Goal: Information Seeking & Learning: Learn about a topic

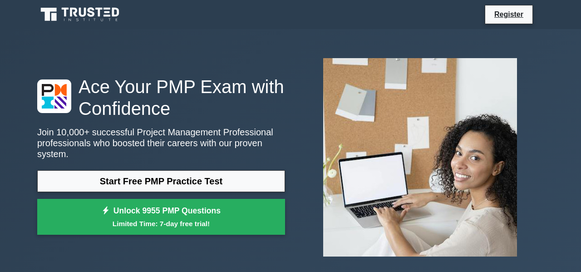
click at [166, 172] on link "Start Free PMP Practice Test" at bounding box center [161, 181] width 248 height 22
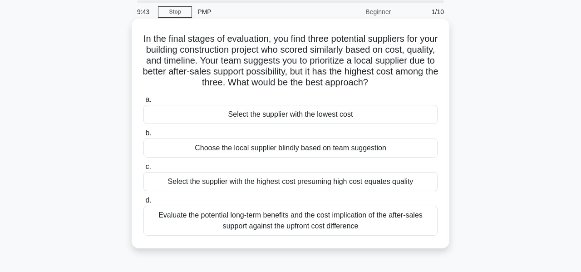
scroll to position [42, 0]
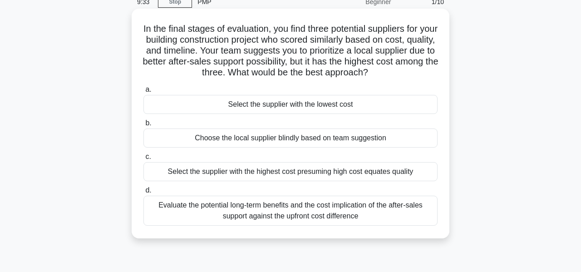
click at [303, 219] on div "Evaluate the potential long-term benefits and the cost implication of the after…" at bounding box center [290, 210] width 294 height 30
click at [143, 193] on input "d. Evaluate the potential long-term benefits and the cost implication of the af…" at bounding box center [143, 190] width 0 height 6
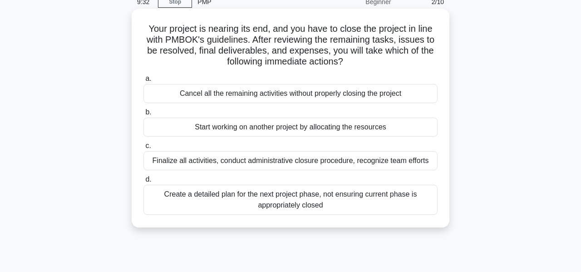
scroll to position [0, 0]
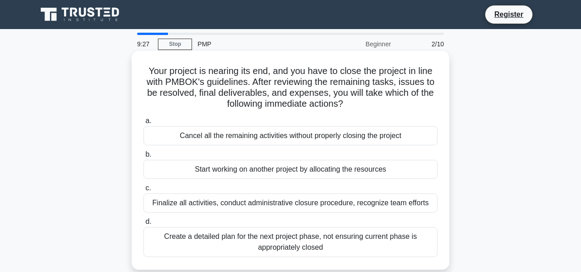
click at [272, 240] on div "Create a detailed plan for the next project phase, not ensuring current phase i…" at bounding box center [290, 242] width 294 height 30
click at [143, 225] on input "d. Create a detailed plan for the next project phase, not ensuring current phas…" at bounding box center [143, 222] width 0 height 6
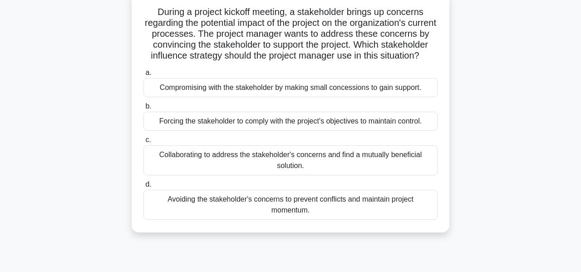
scroll to position [62, 0]
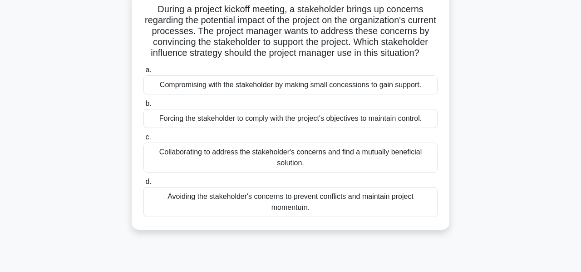
click at [271, 201] on div "Avoiding the stakeholder's concerns to prevent conflicts and maintain project m…" at bounding box center [290, 202] width 294 height 30
click at [143, 185] on input "d. Avoiding the stakeholder's concerns to prevent conflicts and maintain projec…" at bounding box center [143, 182] width 0 height 6
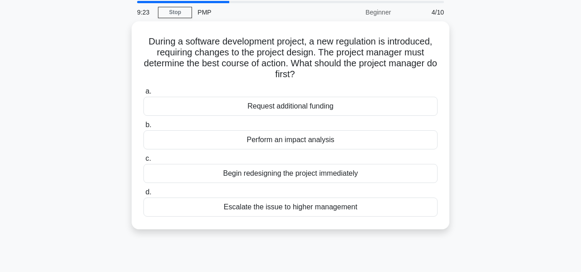
scroll to position [0, 0]
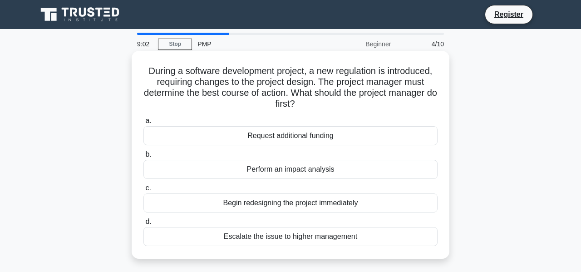
click at [293, 164] on div "Perform an impact analysis" at bounding box center [290, 169] width 294 height 19
click at [143, 157] on input "b. Perform an impact analysis" at bounding box center [143, 154] width 0 height 6
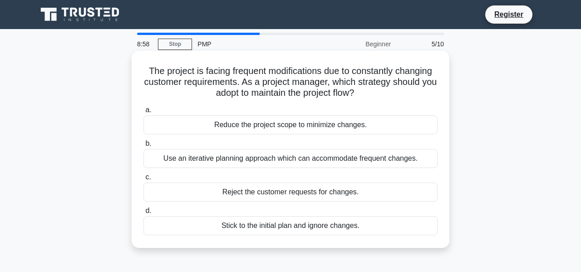
scroll to position [4, 0]
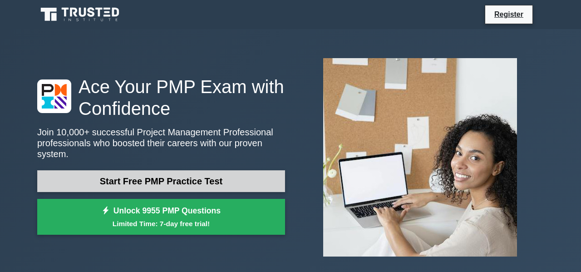
click at [181, 183] on link "Start Free PMP Practice Test" at bounding box center [161, 181] width 248 height 22
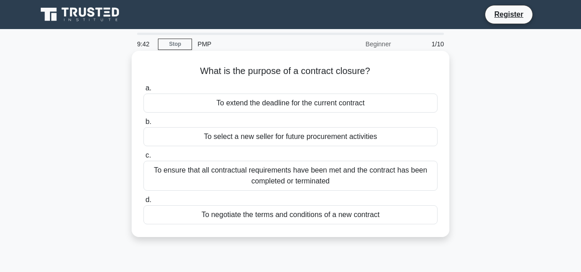
click at [287, 181] on div "To ensure that all contractual requirements have been met and the contract has …" at bounding box center [290, 176] width 294 height 30
click at [143, 158] on input "c. To ensure that all contractual requirements have been met and the contract h…" at bounding box center [143, 155] width 0 height 6
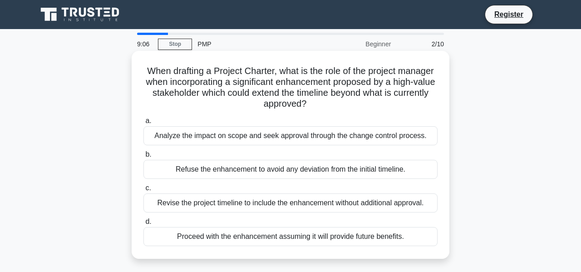
click at [299, 137] on div "Analyze the impact on scope and seek approval through the change control proces…" at bounding box center [290, 135] width 294 height 19
click at [143, 124] on input "a. Analyze the impact on scope and seek approval through the change control pro…" at bounding box center [143, 121] width 0 height 6
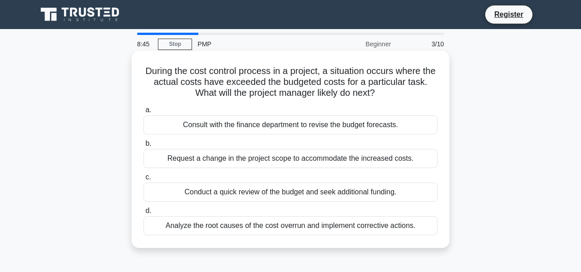
click at [309, 226] on div "Analyze the root causes of the cost overrun and implement corrective actions." at bounding box center [290, 225] width 294 height 19
click at [143, 214] on input "d. Analyze the root causes of the cost overrun and implement corrective actions." at bounding box center [143, 211] width 0 height 6
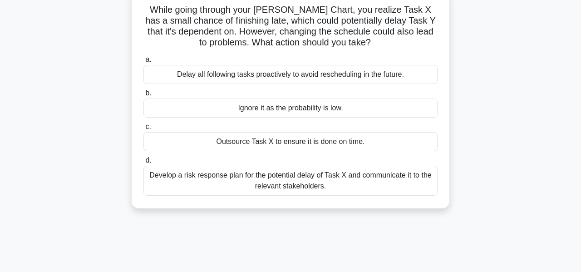
scroll to position [62, 0]
click at [287, 176] on div "Develop a risk response plan for the potential delay of Task X and communicate …" at bounding box center [290, 180] width 294 height 30
click at [143, 163] on input "d. Develop a risk response plan for the potential delay of Task X and communica…" at bounding box center [143, 160] width 0 height 6
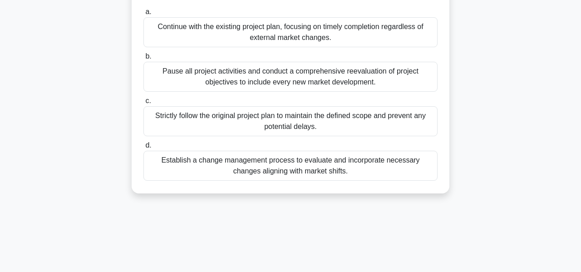
scroll to position [132, 0]
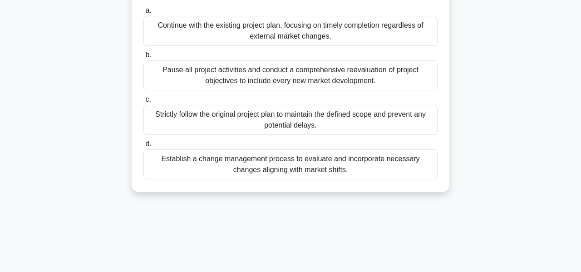
click at [317, 165] on div "Establish a change management process to evaluate and incorporate necessary cha…" at bounding box center [290, 164] width 294 height 30
click at [143, 147] on input "d. Establish a change management process to evaluate and incorporate necessary …" at bounding box center [143, 144] width 0 height 6
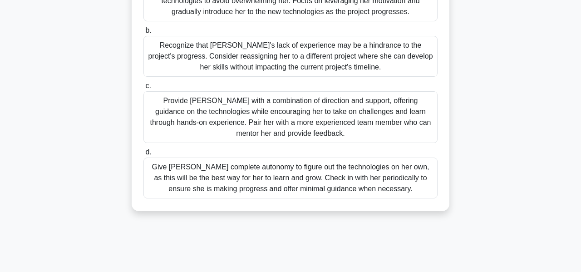
scroll to position [170, 0]
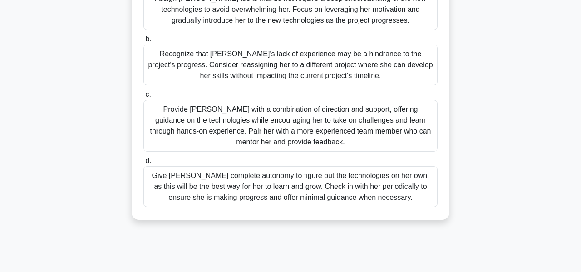
click at [299, 119] on div "Provide Sarah with a combination of direction and support, offering guidance on…" at bounding box center [290, 126] width 294 height 52
click at [143, 98] on input "c. Provide Sarah with a combination of direction and support, offering guidance…" at bounding box center [143, 95] width 0 height 6
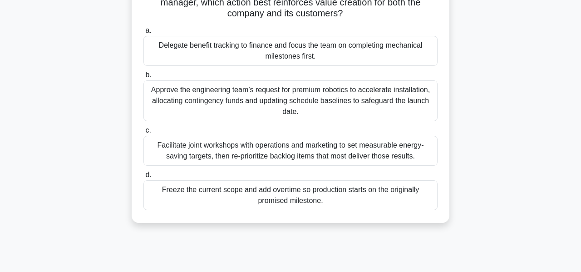
scroll to position [113, 0]
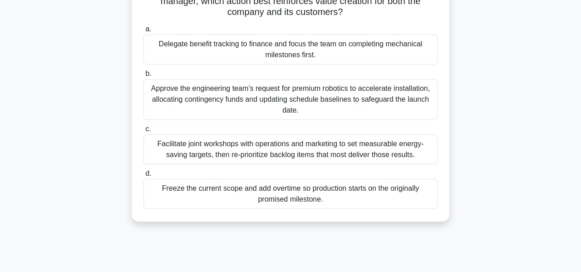
click at [285, 153] on div "Facilitate joint workshops with operations and marketing to set measurable ener…" at bounding box center [290, 149] width 294 height 30
click at [143, 132] on input "c. Facilitate joint workshops with operations and marketing to set measurable e…" at bounding box center [143, 129] width 0 height 6
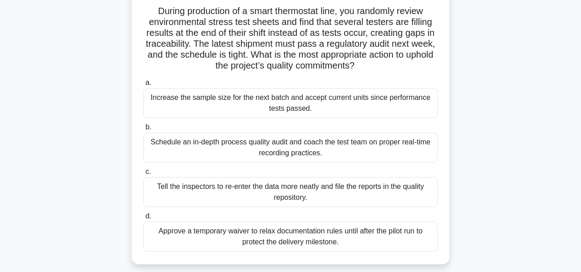
scroll to position [61, 0]
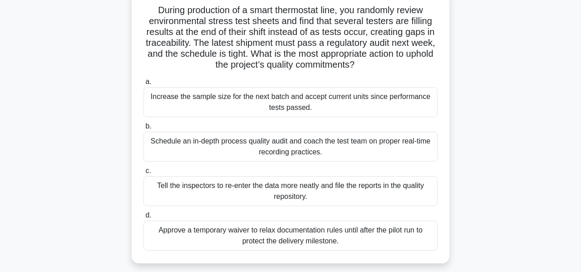
click at [280, 147] on div "Schedule an in-depth process quality audit and coach the test team on proper re…" at bounding box center [290, 147] width 294 height 30
click at [143, 129] on input "b. Schedule an in-depth process quality audit and coach the test team on proper…" at bounding box center [143, 126] width 0 height 6
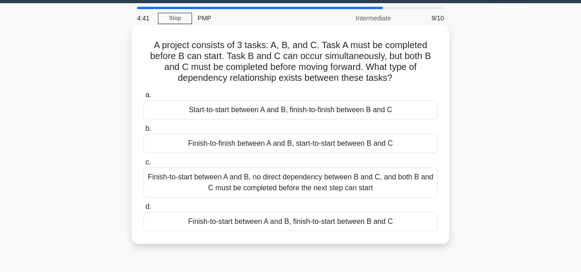
scroll to position [0, 0]
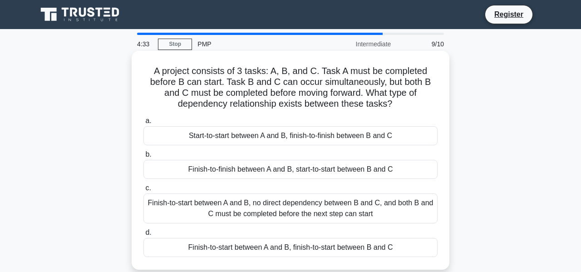
click at [228, 249] on div "Finish-to-start between A and B, finish-to-start between B and C" at bounding box center [290, 247] width 294 height 19
click at [143, 235] on input "d. Finish-to-start between A and B, finish-to-start between B and C" at bounding box center [143, 232] width 0 height 6
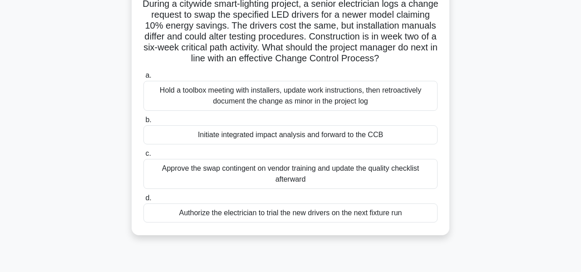
scroll to position [68, 0]
click at [291, 135] on div "Initiate integrated impact analysis and forward to the CCB" at bounding box center [290, 134] width 294 height 19
click at [143, 122] on input "b. Initiate integrated impact analysis and forward to the CCB" at bounding box center [143, 120] width 0 height 6
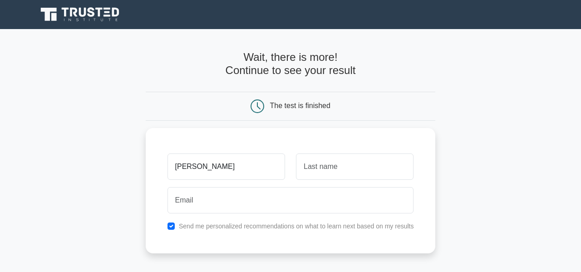
type input "[PERSON_NAME]"
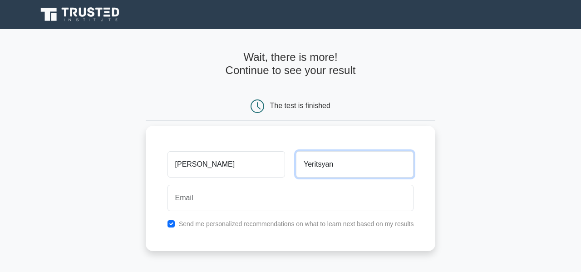
type input "Yeritsyan"
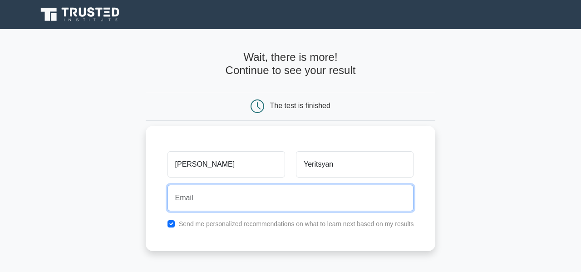
click at [217, 200] on input "email" at bounding box center [290, 198] width 246 height 26
type input "yeritart@yahoo.com"
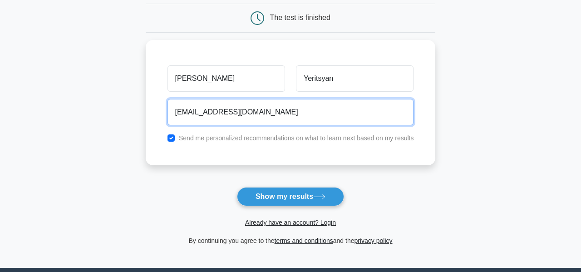
scroll to position [88, 0]
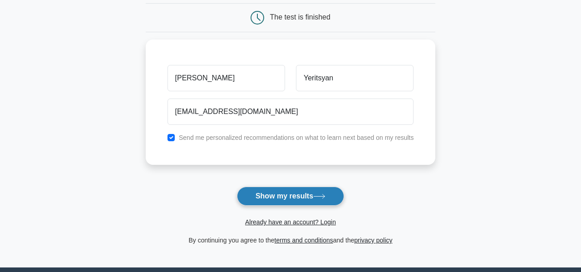
click at [268, 195] on button "Show my results" at bounding box center [290, 195] width 107 height 19
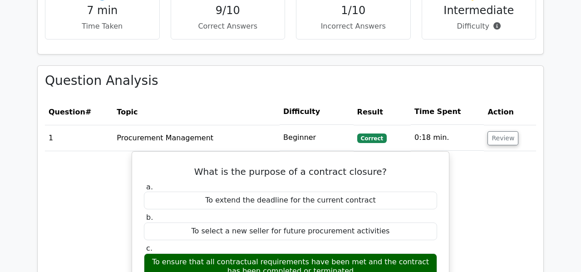
scroll to position [766, 0]
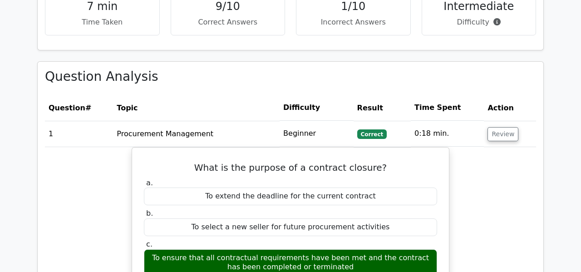
click at [268, 239] on label "c. To ensure that all contractual requirements have been met and the contract h…" at bounding box center [290, 257] width 293 height 36
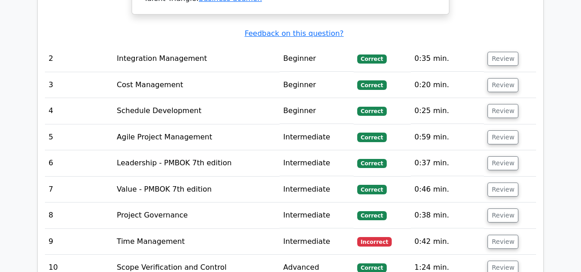
scroll to position [1254, 0]
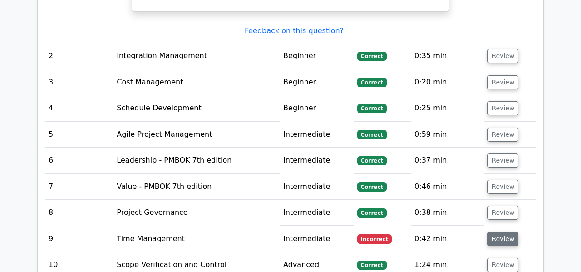
click at [508, 232] on button "Review" at bounding box center [502, 239] width 31 height 14
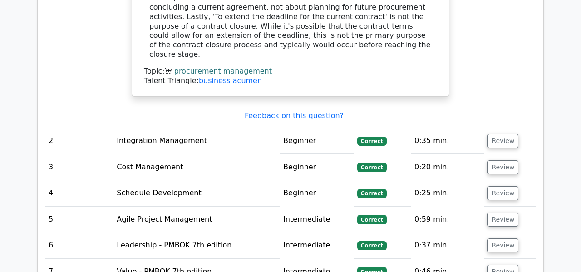
scroll to position [1171, 0]
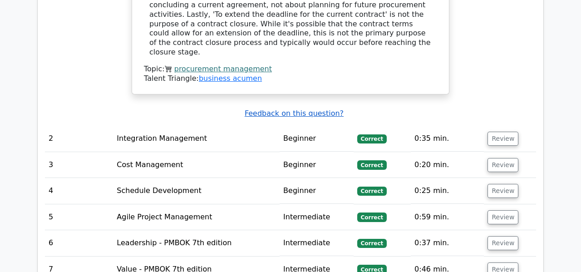
click at [327, 109] on u "Feedback on this question?" at bounding box center [293, 113] width 99 height 9
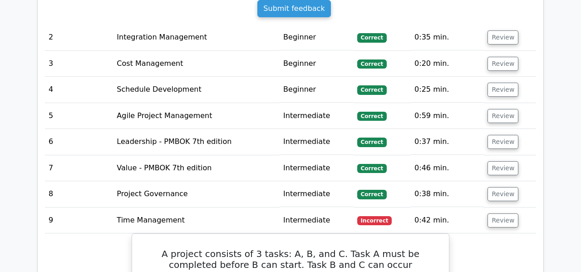
scroll to position [1358, 0]
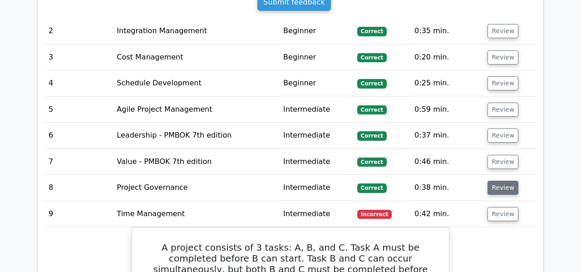
click at [504, 181] on button "Review" at bounding box center [502, 188] width 31 height 14
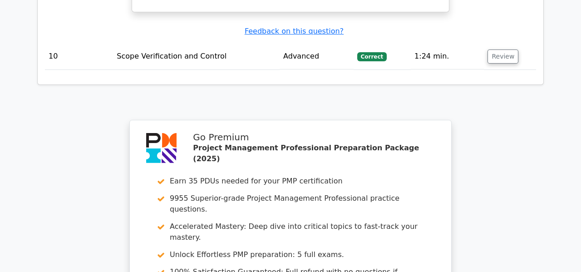
scroll to position [2459, 0]
